Goal: Information Seeking & Learning: Stay updated

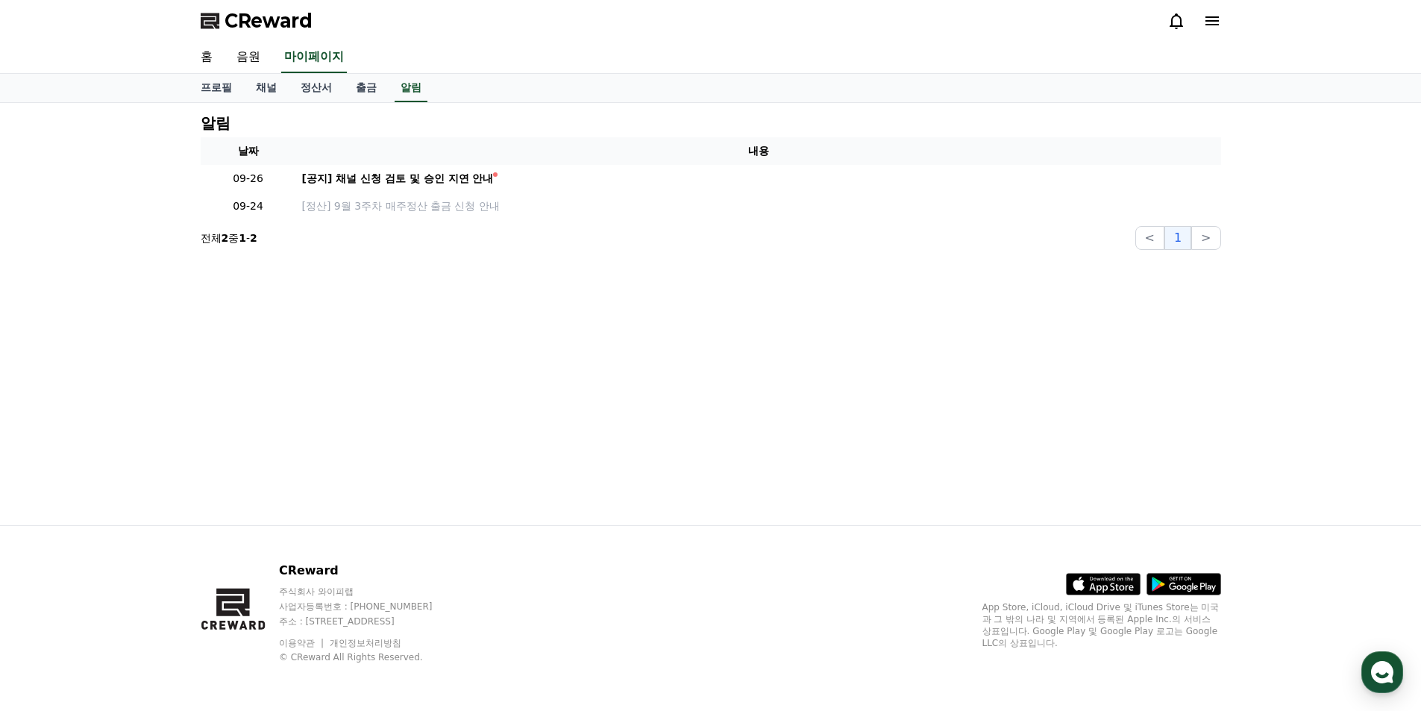
click at [440, 184] on div "[공지] 채널 신청 검토 및 승인 지연 안내" at bounding box center [398, 179] width 192 height 16
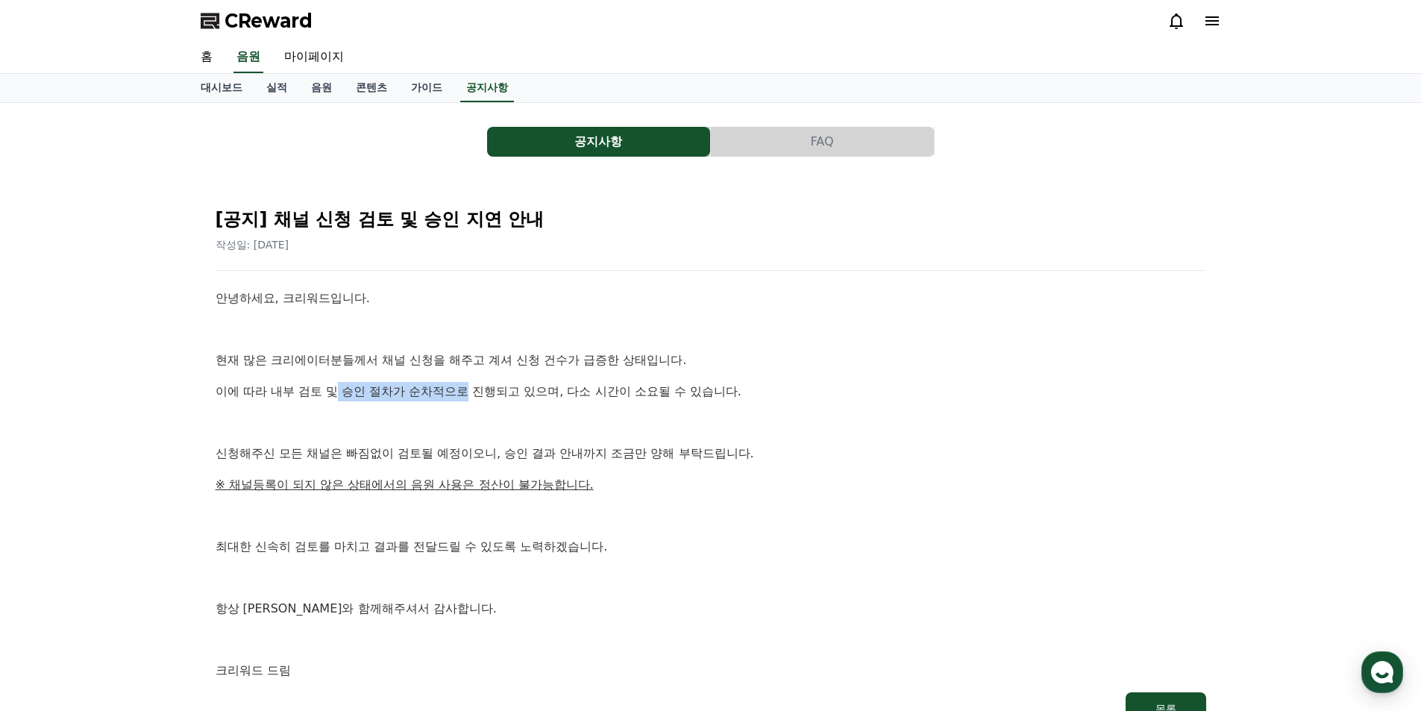
drag, startPoint x: 359, startPoint y: 389, endPoint x: 471, endPoint y: 389, distance: 111.9
click at [471, 389] on p "이에 따라 내부 검토 및 승인 절차가 순차적으로 진행되고 있으며, 다소 시간이 소요될 수 있습니다." at bounding box center [711, 391] width 991 height 19
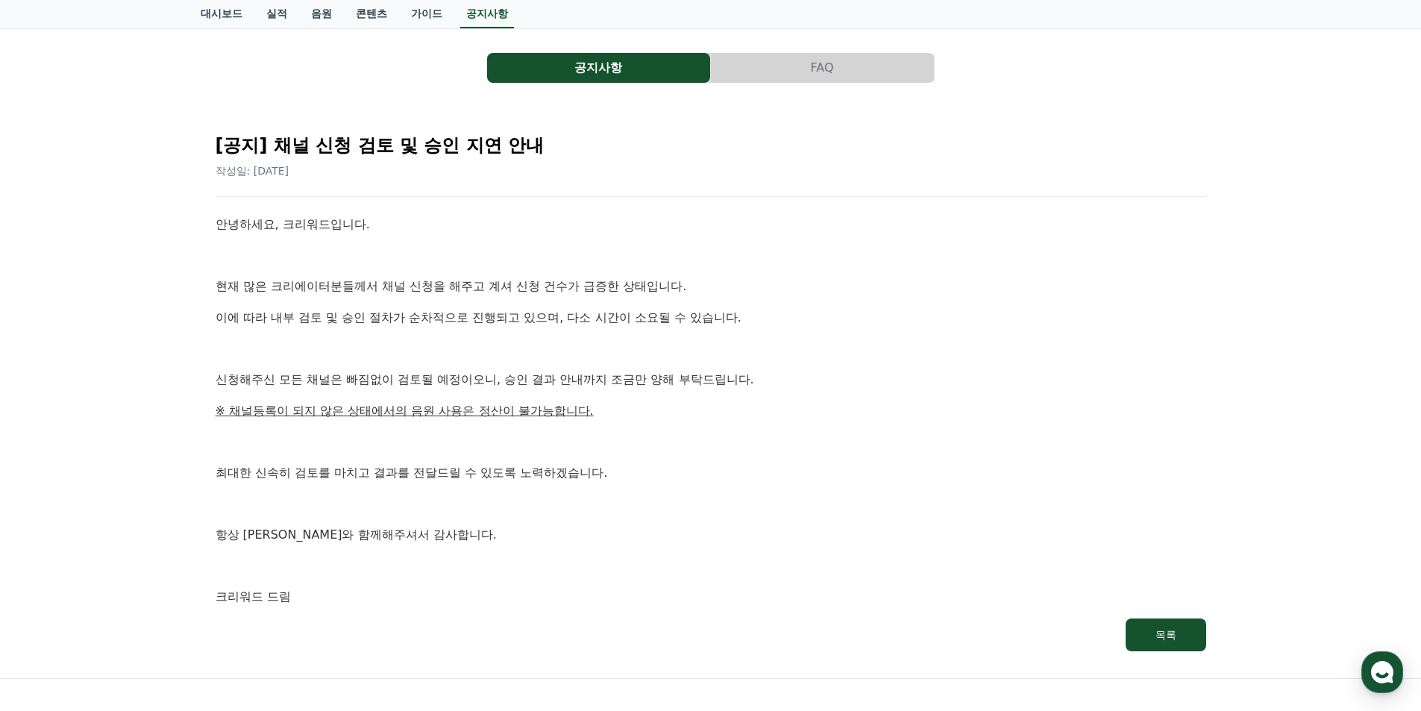
scroll to position [75, 0]
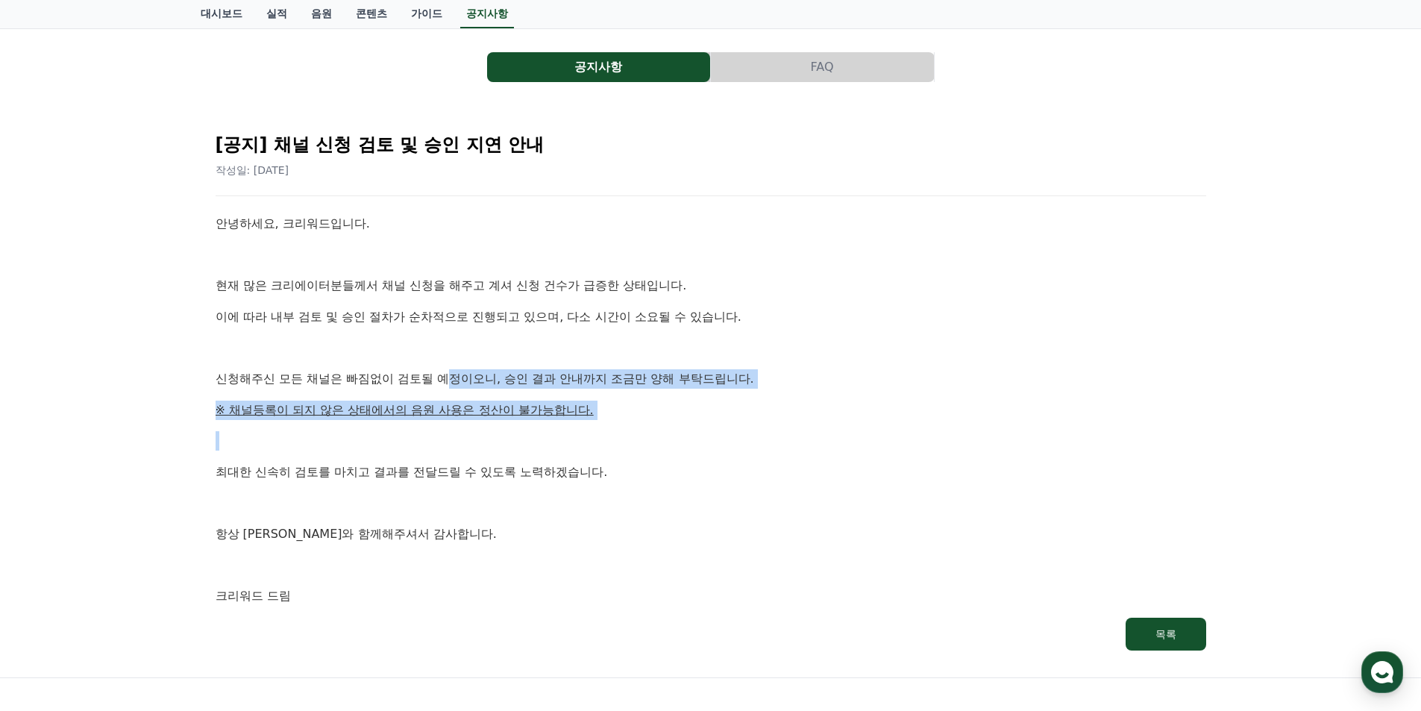
drag, startPoint x: 450, startPoint y: 386, endPoint x: 507, endPoint y: 423, distance: 68.5
click at [507, 423] on div "안녕하세요, 크리워드입니다. 현재 많은 크리에이터분들께서 채널 신청을 해주고 계셔 신청 건수가 급증한 상태입니다. 이에 따라 내부 검토 및 승…" at bounding box center [711, 410] width 991 height 392
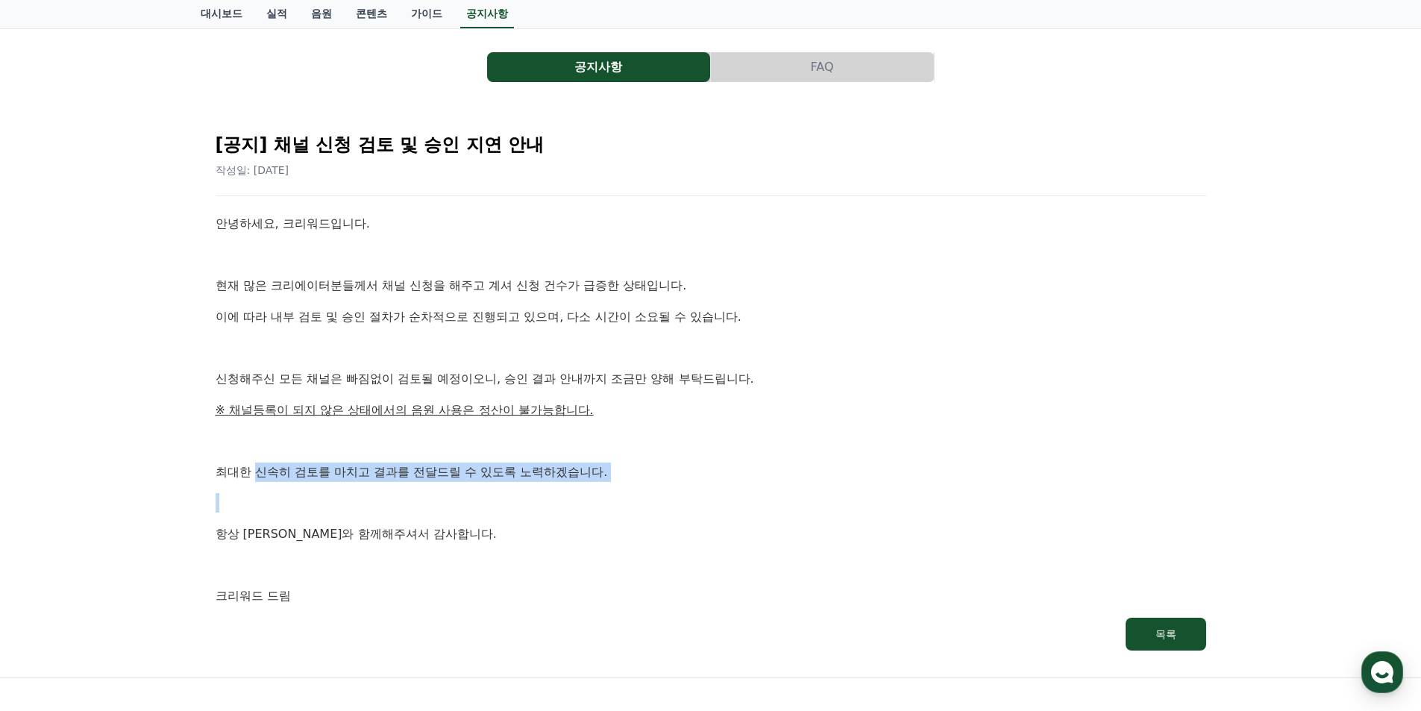
drag, startPoint x: 254, startPoint y: 476, endPoint x: 475, endPoint y: 484, distance: 221.7
click at [474, 484] on div "안녕하세요, 크리워드입니다. 현재 많은 크리에이터분들께서 채널 신청을 해주고 계셔 신청 건수가 급증한 상태입니다. 이에 따라 내부 검토 및 승…" at bounding box center [711, 410] width 991 height 392
click at [475, 484] on div "안녕하세요, 크리워드입니다. 현재 많은 크리에이터분들께서 채널 신청을 해주고 계셔 신청 건수가 급증한 상태입니다. 이에 따라 내부 검토 및 승…" at bounding box center [711, 410] width 991 height 392
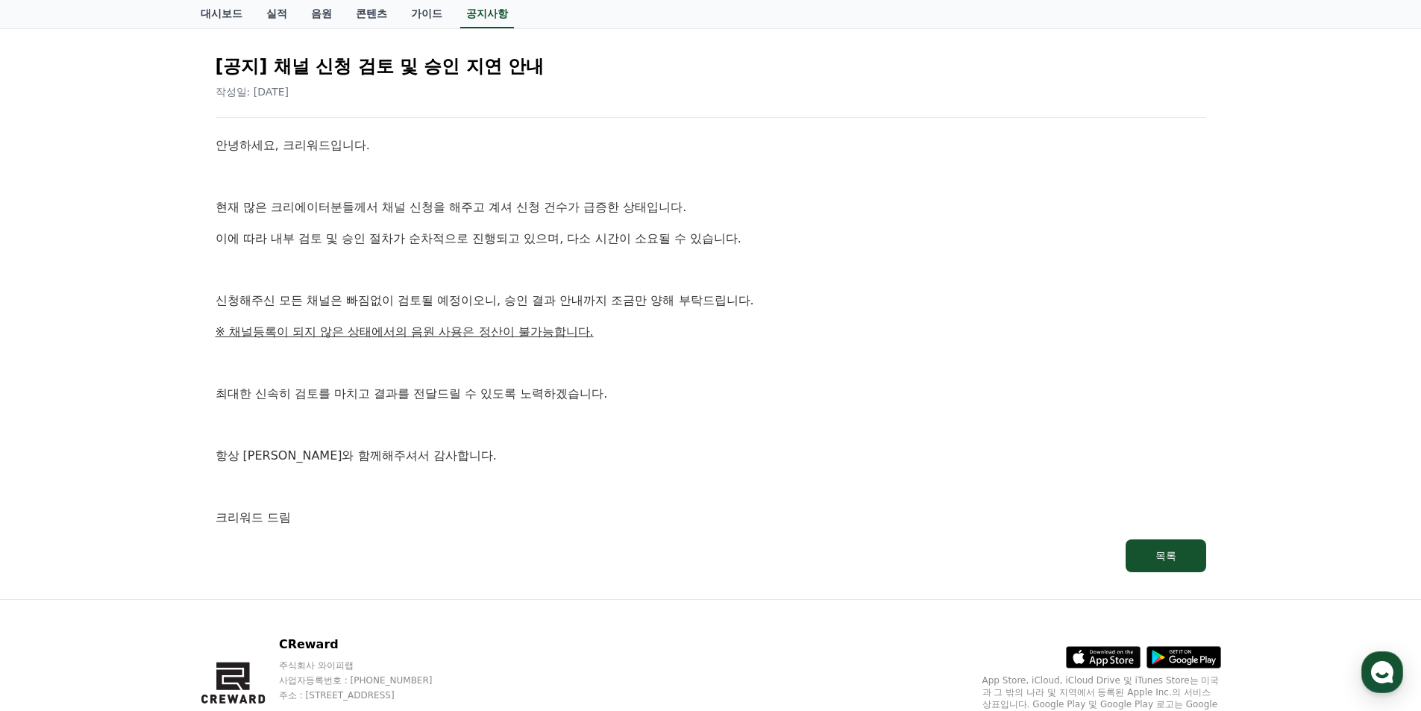
scroll to position [227, 0]
